Goal: Information Seeking & Learning: Learn about a topic

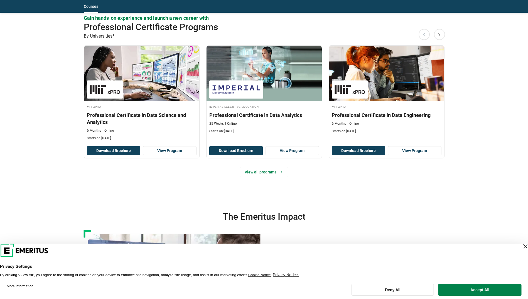
scroll to position [645, 0]
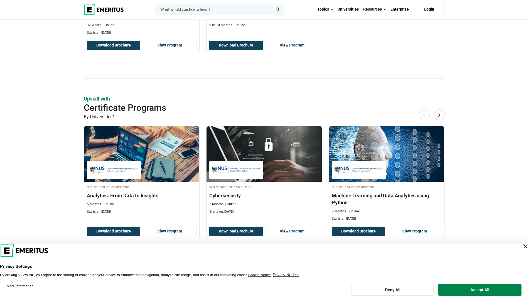
scroll to position [260, 0]
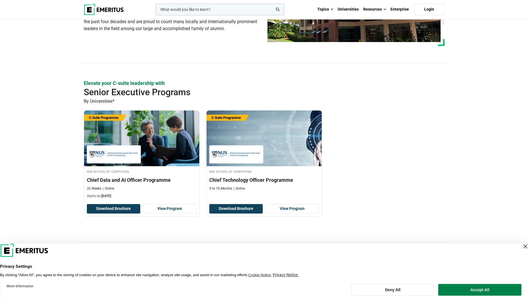
scroll to position [97, 0]
click at [222, 70] on section "NUS School of Computing The NUS School of Computing Advanced Computing for Exec…" at bounding box center [264, 1] width 528 height 156
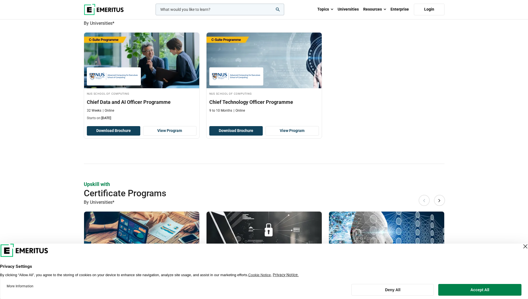
scroll to position [175, 0]
